Goal: Navigation & Orientation: Find specific page/section

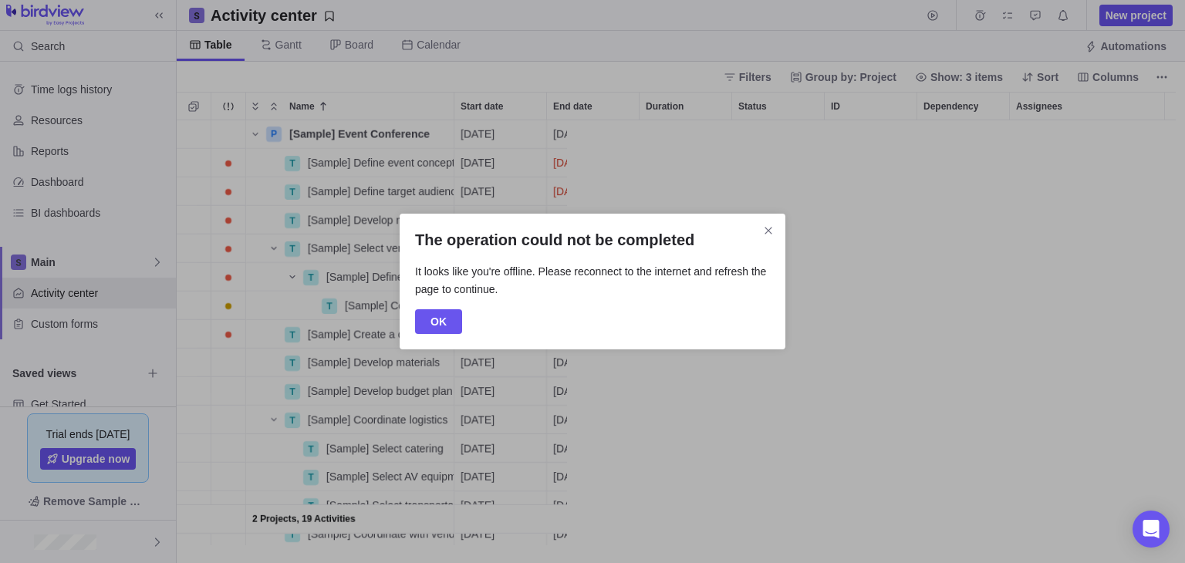
scroll to position [431, 997]
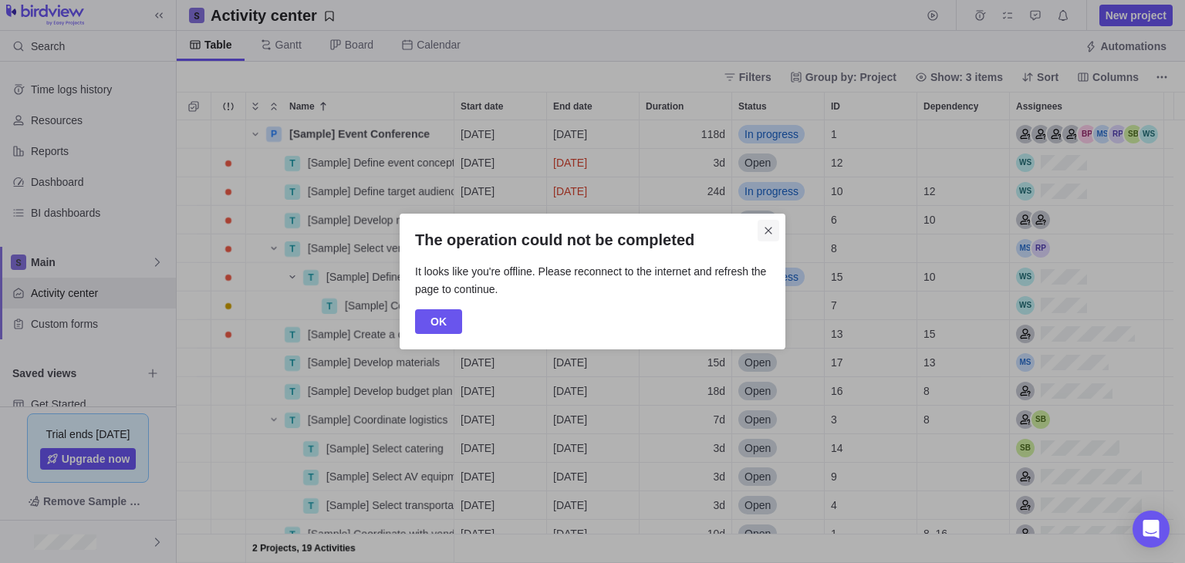
click at [566, 230] on icon "Close" at bounding box center [768, 231] width 12 height 12
